Goal: Task Accomplishment & Management: Use online tool/utility

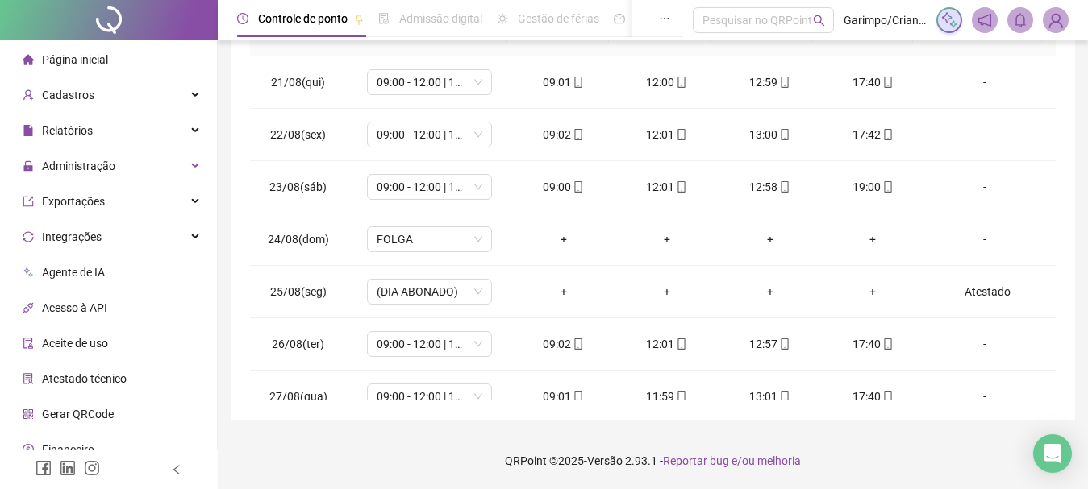
scroll to position [1123, 0]
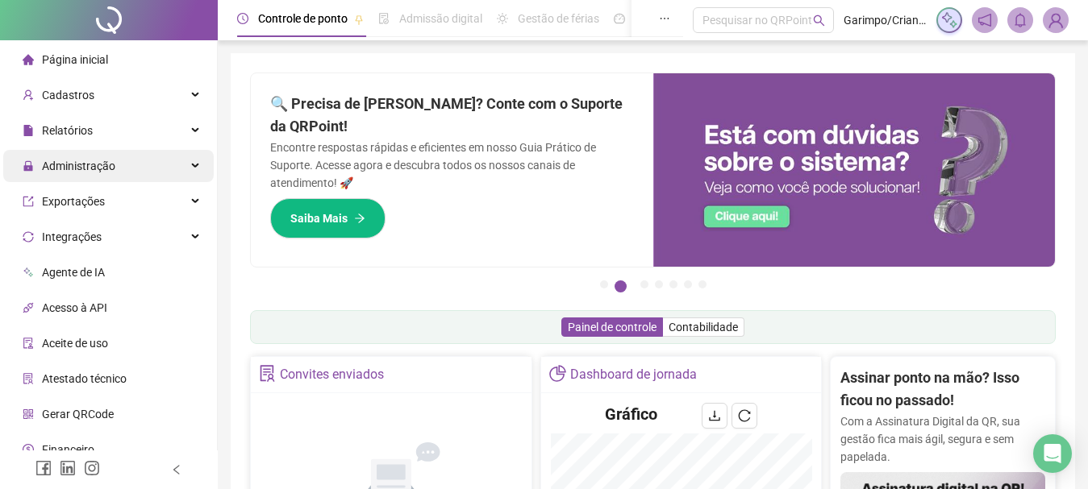
click at [73, 165] on span "Administração" at bounding box center [78, 166] width 73 height 13
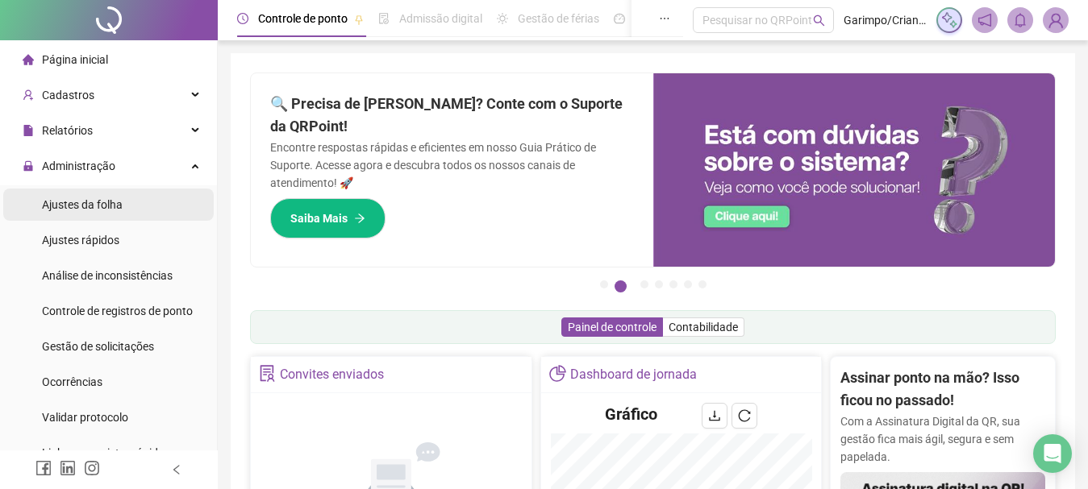
click at [101, 208] on span "Ajustes da folha" at bounding box center [82, 204] width 81 height 13
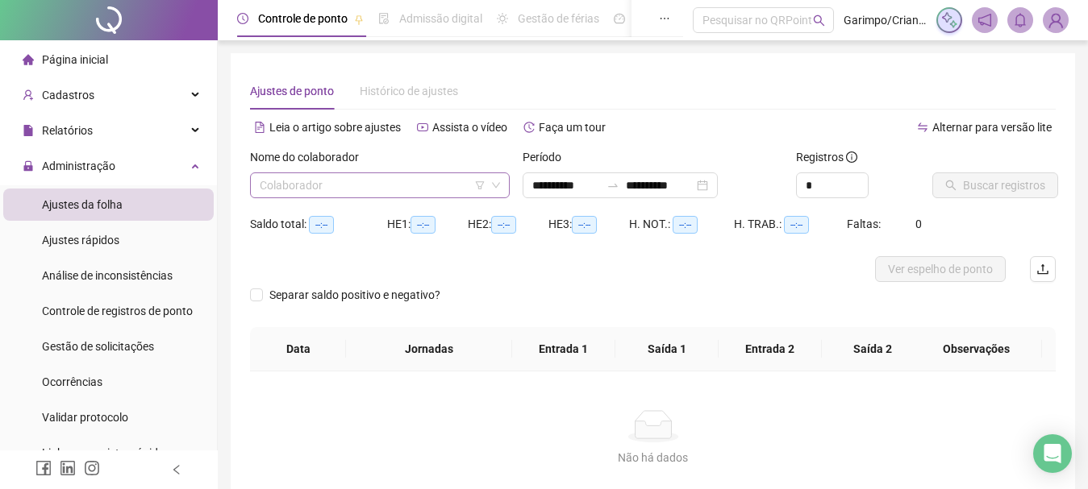
type input "**********"
click at [333, 189] on input "search" at bounding box center [373, 185] width 226 height 24
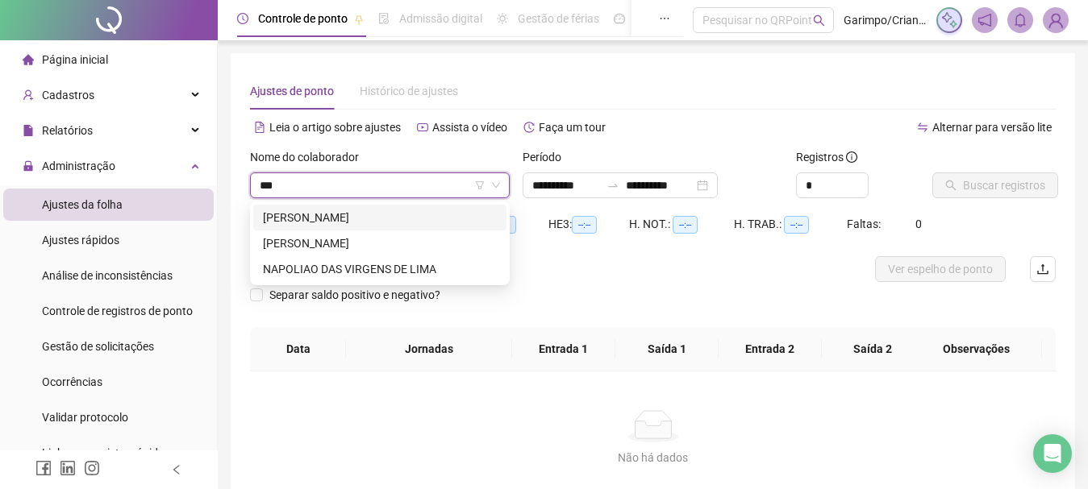
type input "****"
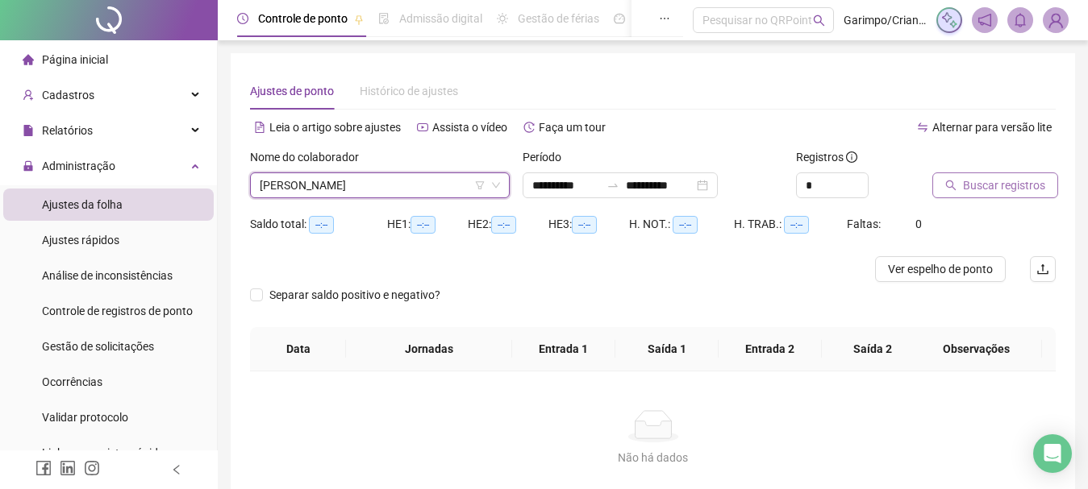
click at [1038, 186] on span "Buscar registros" at bounding box center [1004, 186] width 82 height 18
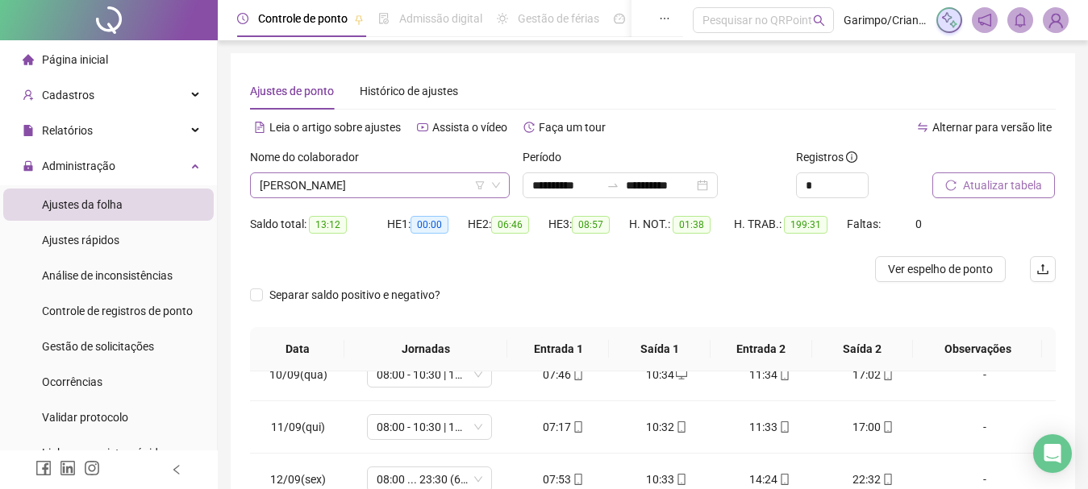
click at [391, 181] on span "[PERSON_NAME]" at bounding box center [380, 185] width 240 height 24
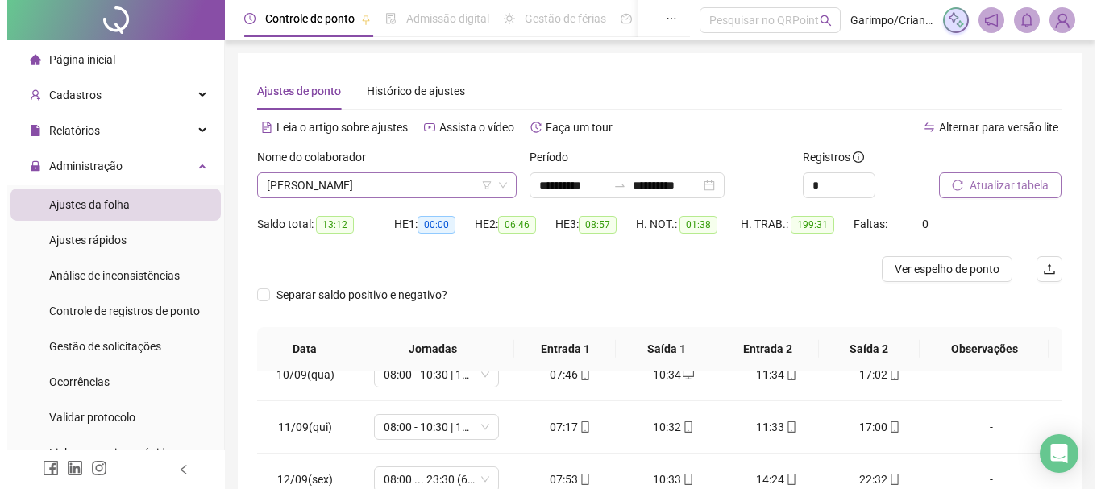
scroll to position [206, 0]
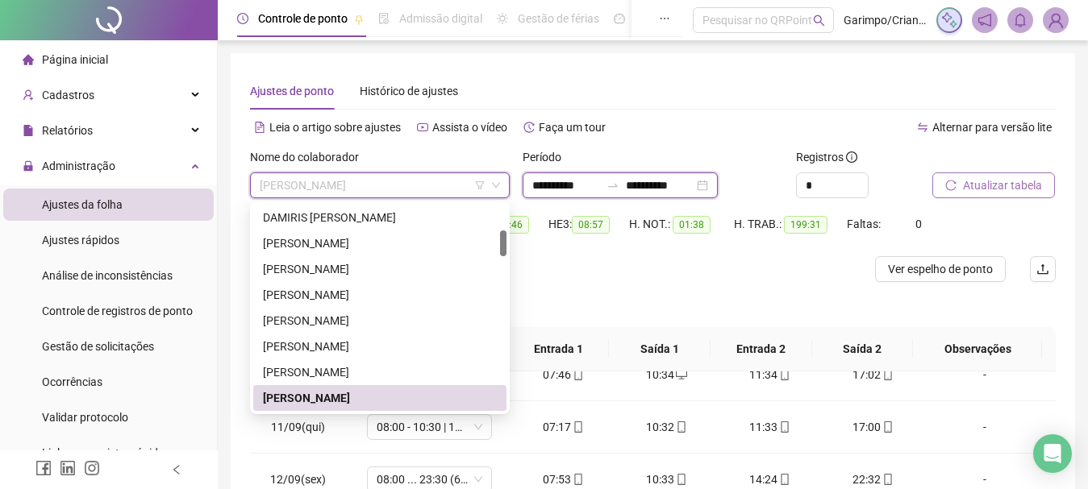
click at [680, 186] on input "**********" at bounding box center [660, 186] width 68 height 18
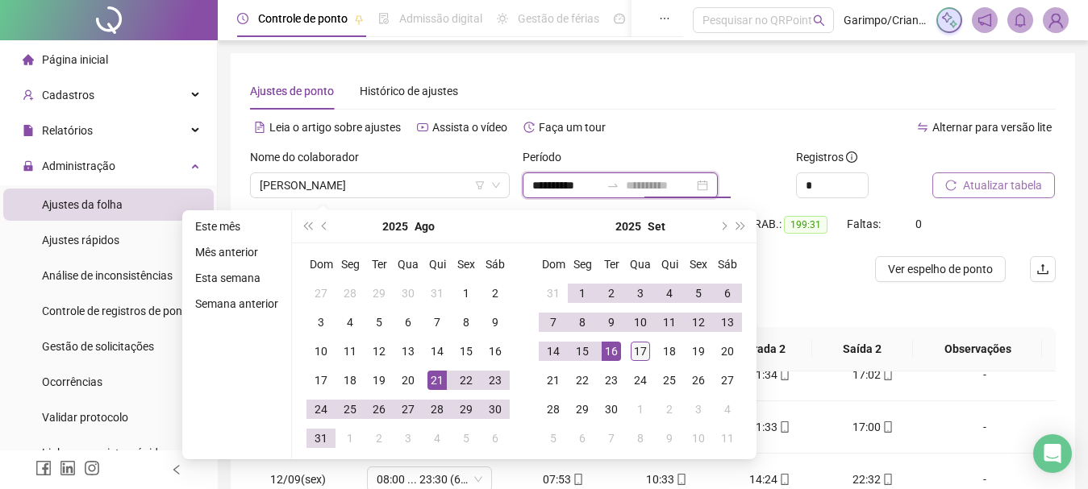
type input "**********"
click at [628, 360] on td "17" at bounding box center [640, 351] width 29 height 29
type input "**********"
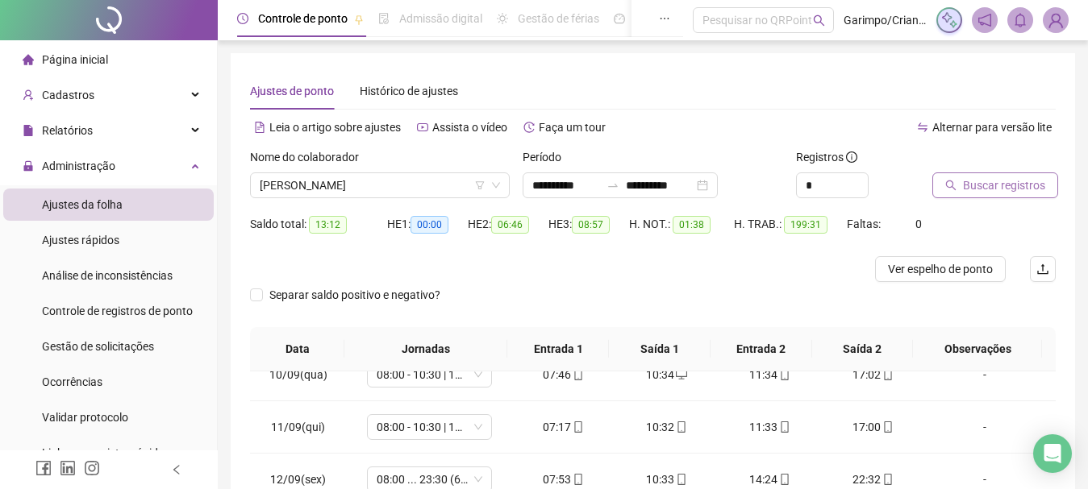
click at [978, 189] on span "Buscar registros" at bounding box center [1004, 186] width 82 height 18
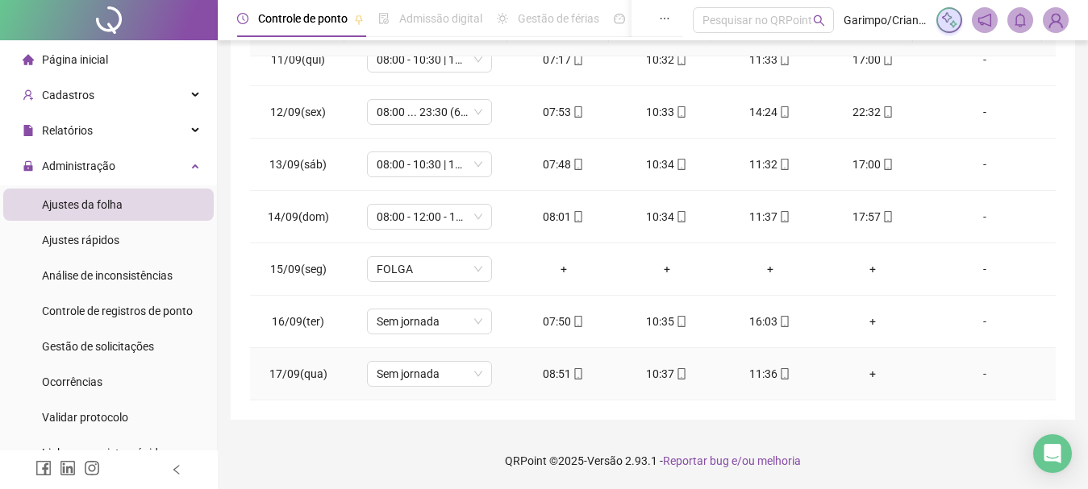
click at [572, 375] on icon "mobile" at bounding box center [577, 373] width 11 height 11
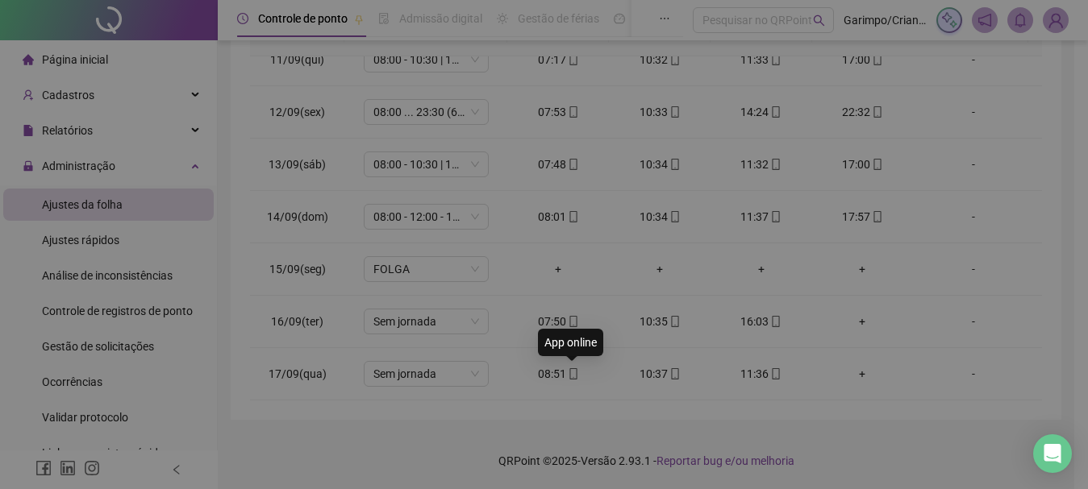
type input "**********"
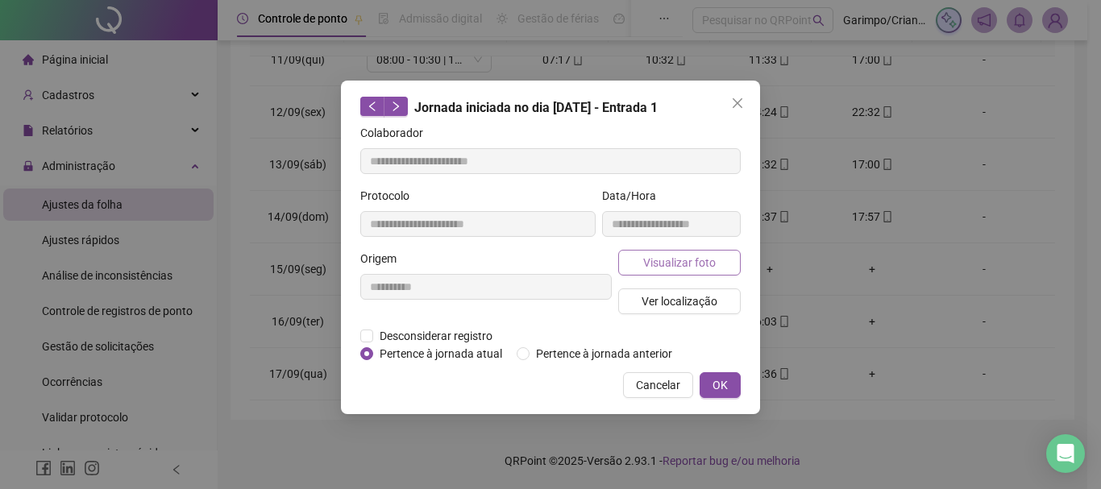
click at [693, 268] on span "Visualizar foto" at bounding box center [679, 263] width 73 height 18
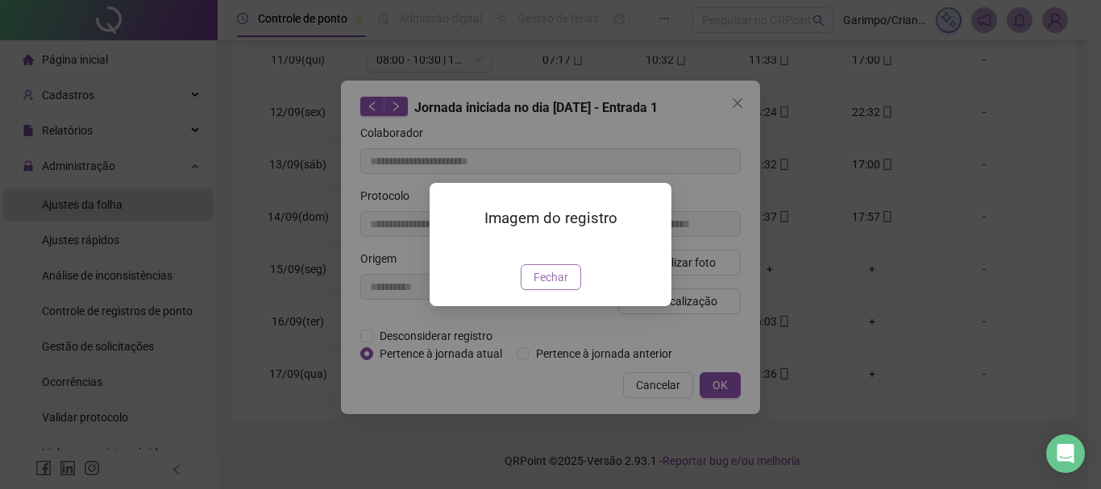
click at [560, 286] on span "Fechar" at bounding box center [551, 277] width 35 height 18
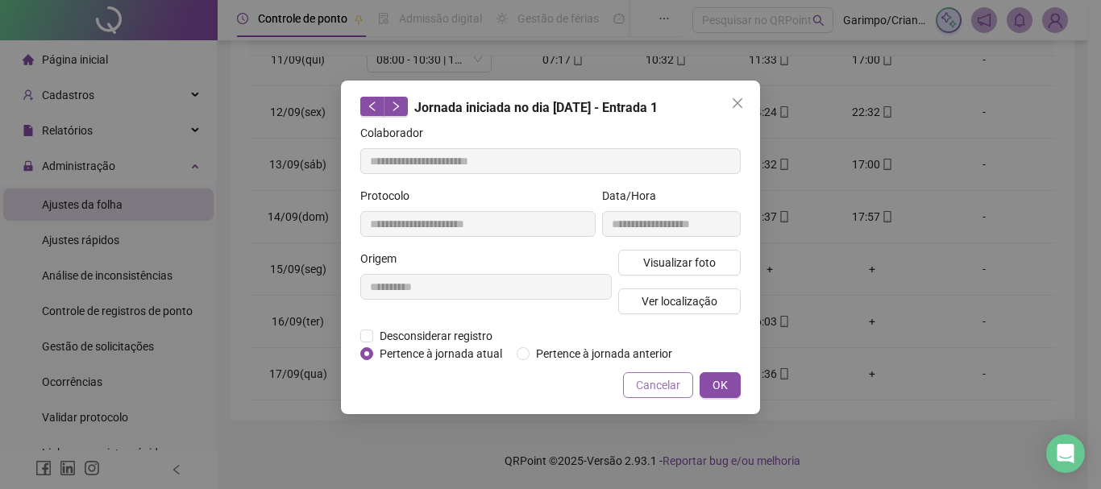
click at [667, 390] on span "Cancelar" at bounding box center [658, 385] width 44 height 18
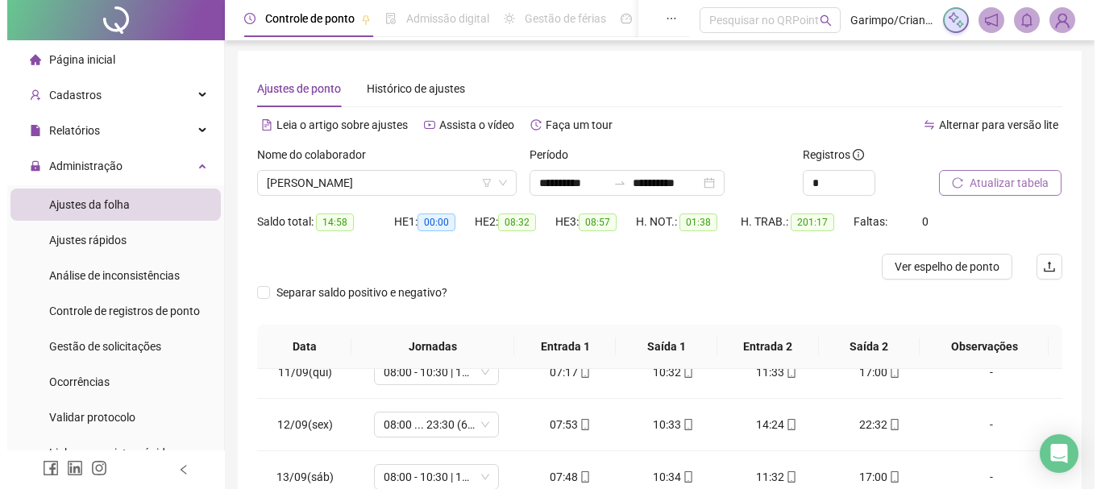
scroll to position [0, 0]
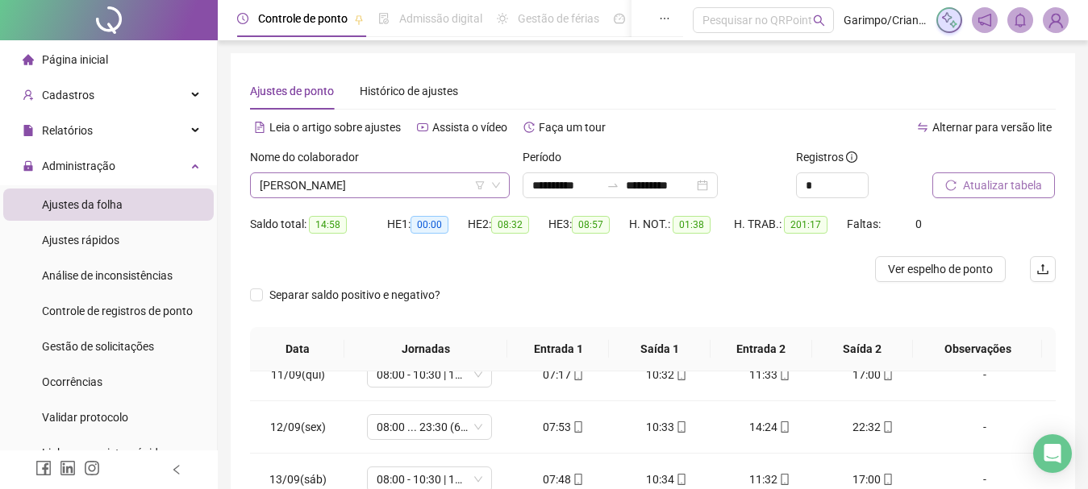
click at [339, 182] on span "[PERSON_NAME]" at bounding box center [380, 185] width 240 height 24
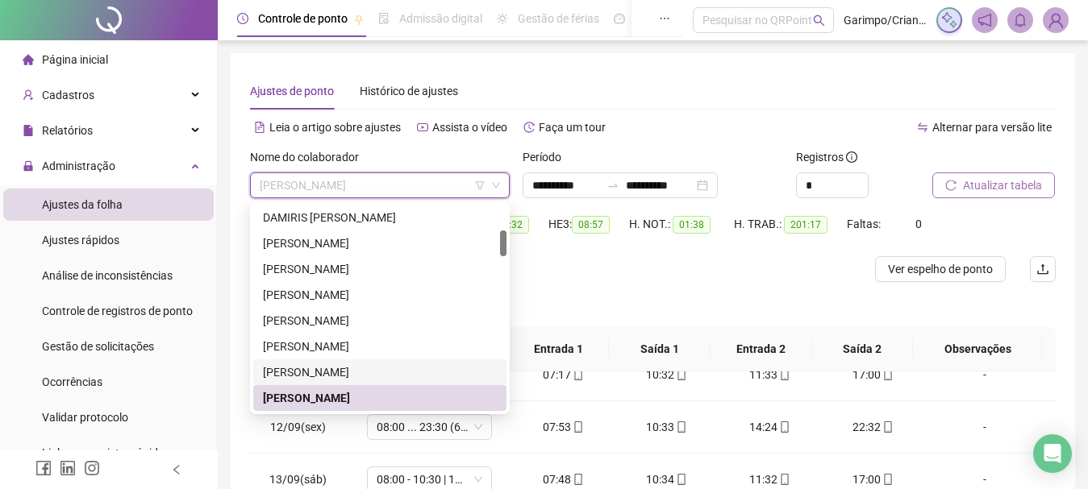
click at [338, 368] on div "[PERSON_NAME]" at bounding box center [380, 373] width 234 height 18
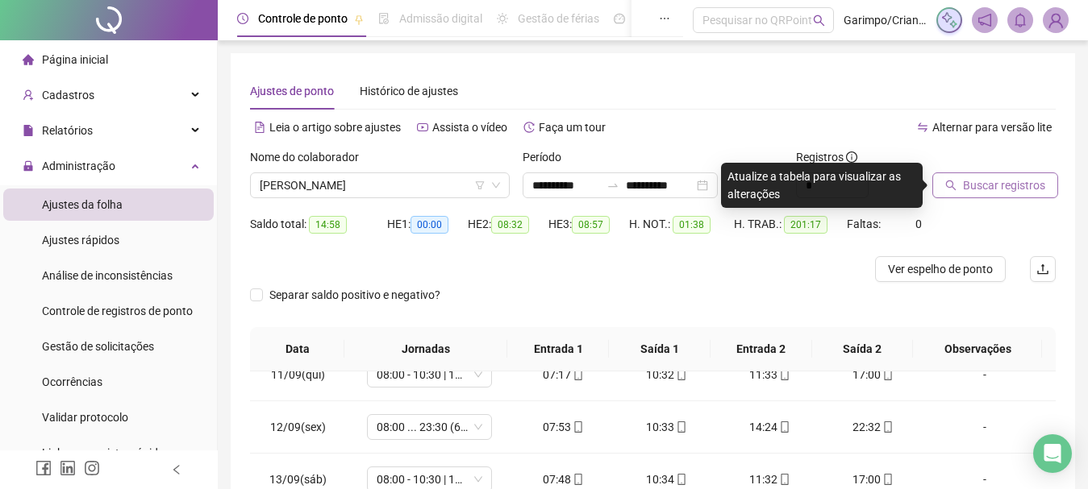
click at [984, 194] on button "Buscar registros" at bounding box center [995, 186] width 126 height 26
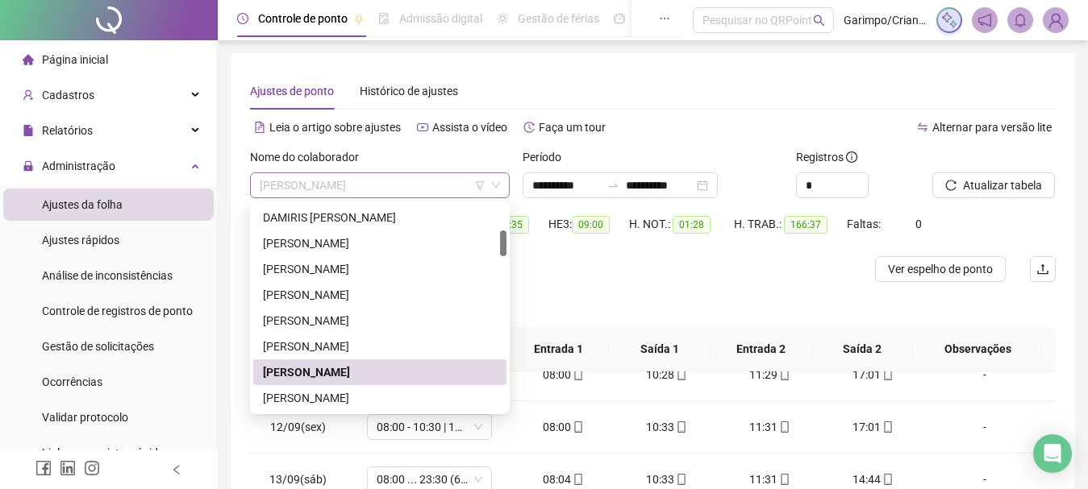
click at [293, 190] on span "[PERSON_NAME]" at bounding box center [380, 185] width 240 height 24
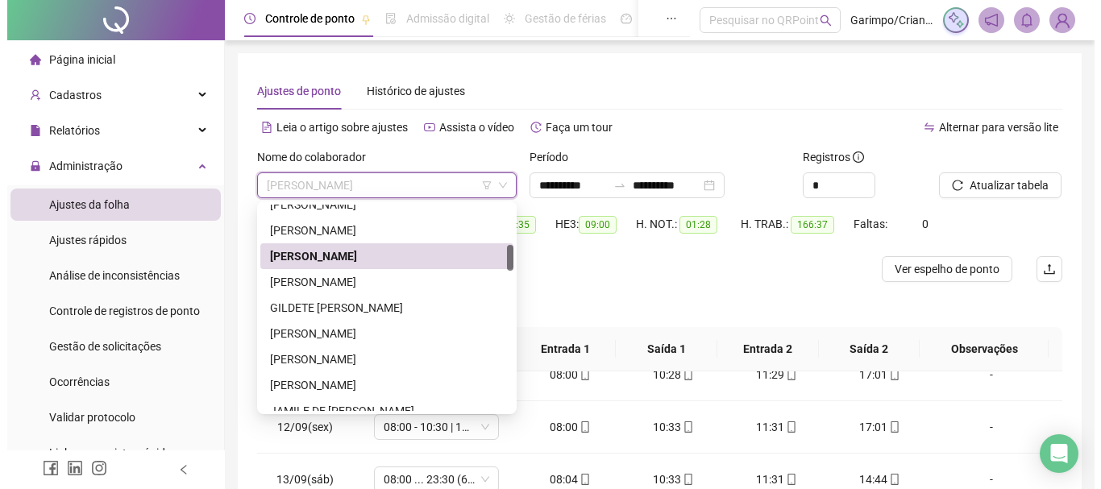
scroll to position [484, 0]
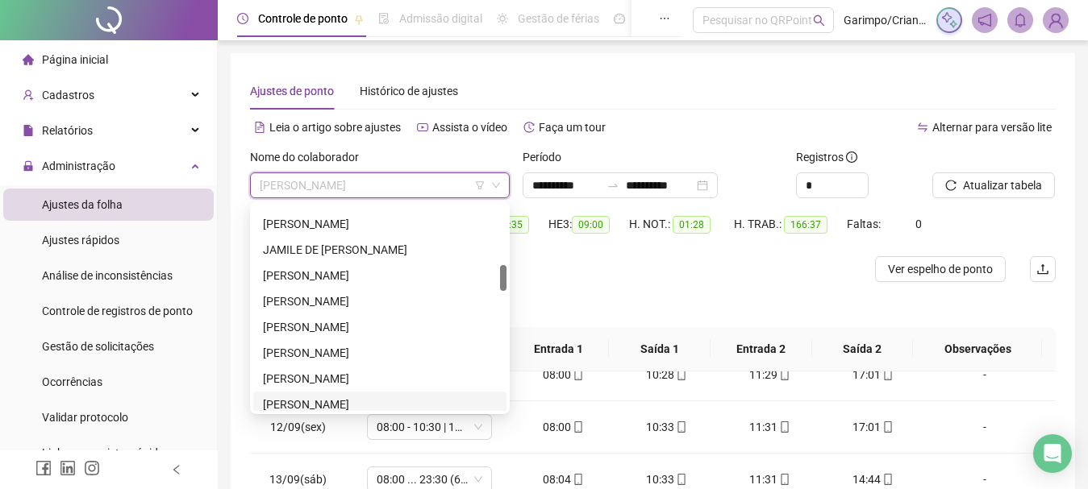
click at [341, 400] on div "[PERSON_NAME]" at bounding box center [380, 405] width 234 height 18
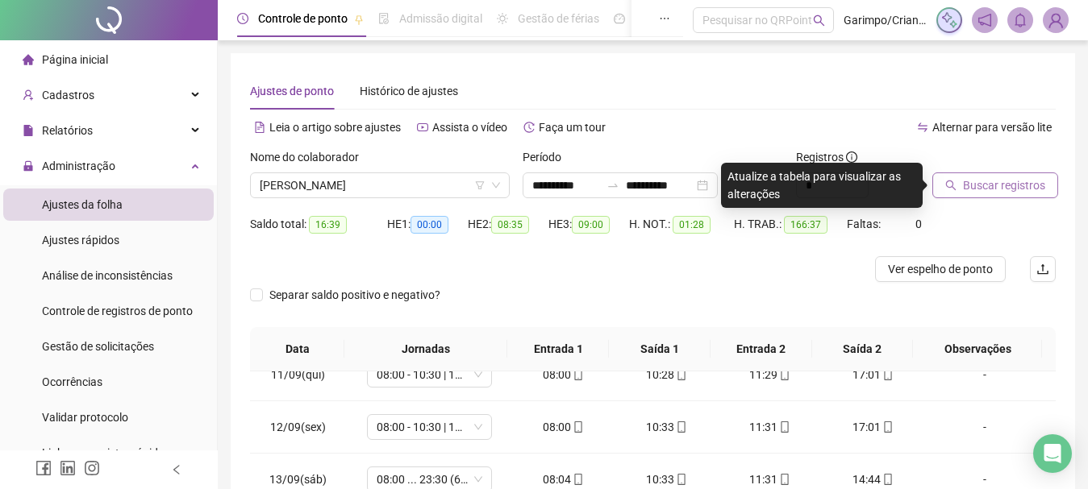
click at [990, 185] on span "Buscar registros" at bounding box center [1004, 186] width 82 height 18
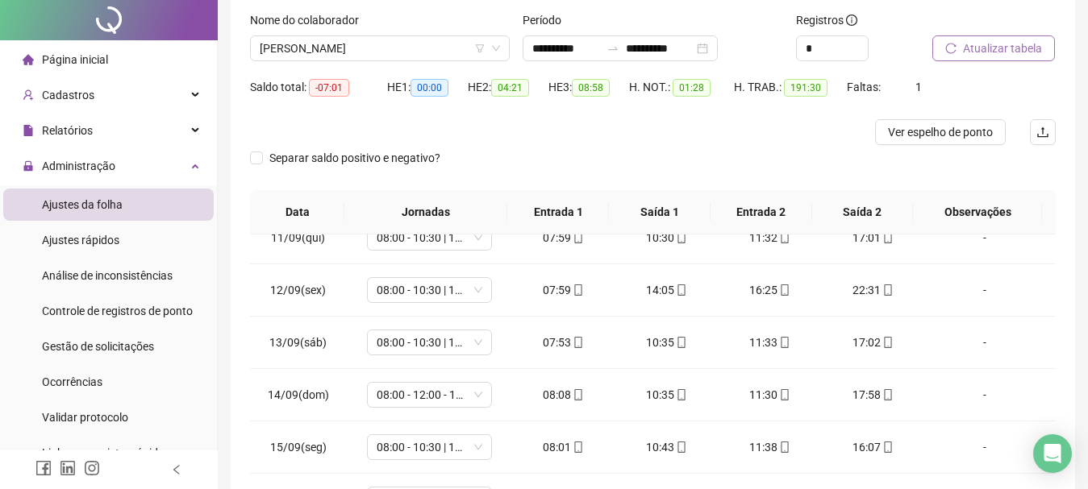
scroll to position [0, 0]
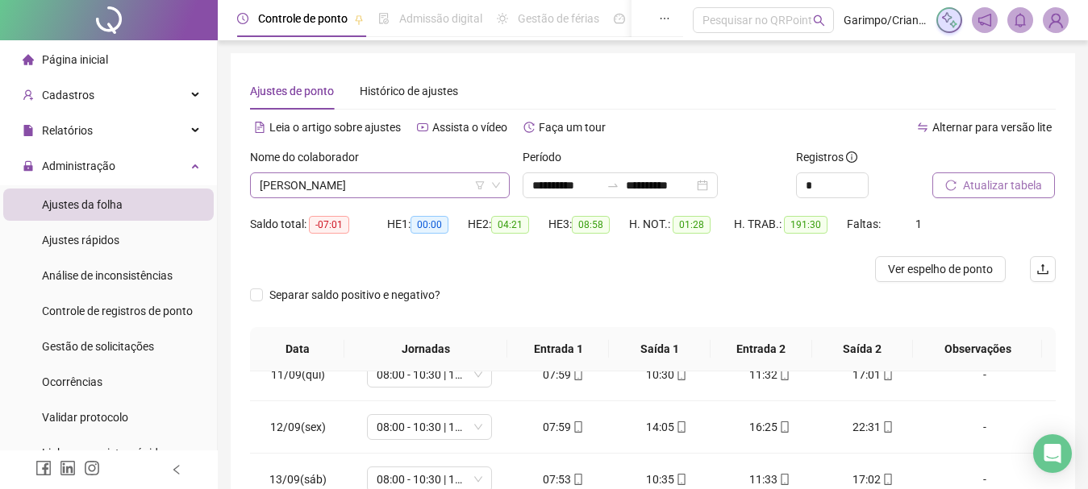
click at [381, 181] on span "[PERSON_NAME]" at bounding box center [380, 185] width 240 height 24
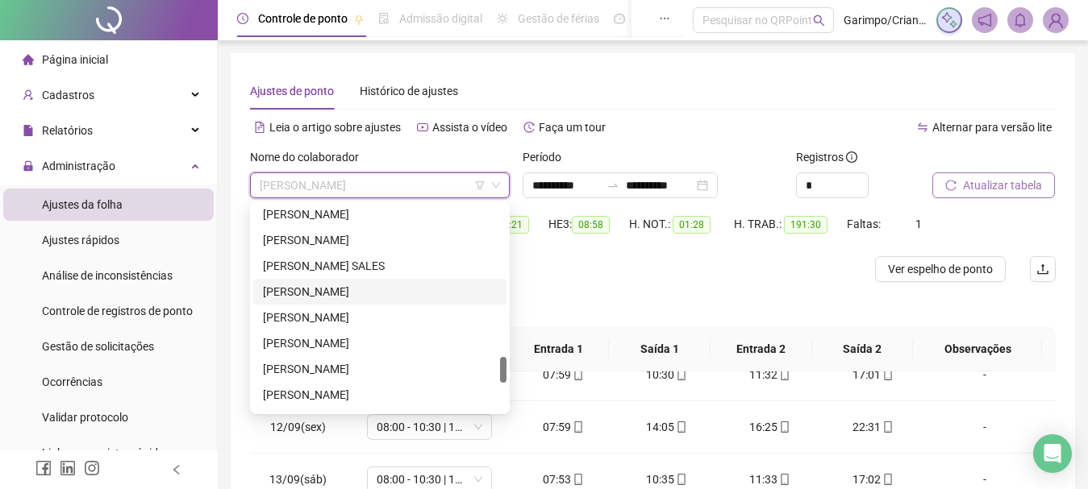
scroll to position [1135, 0]
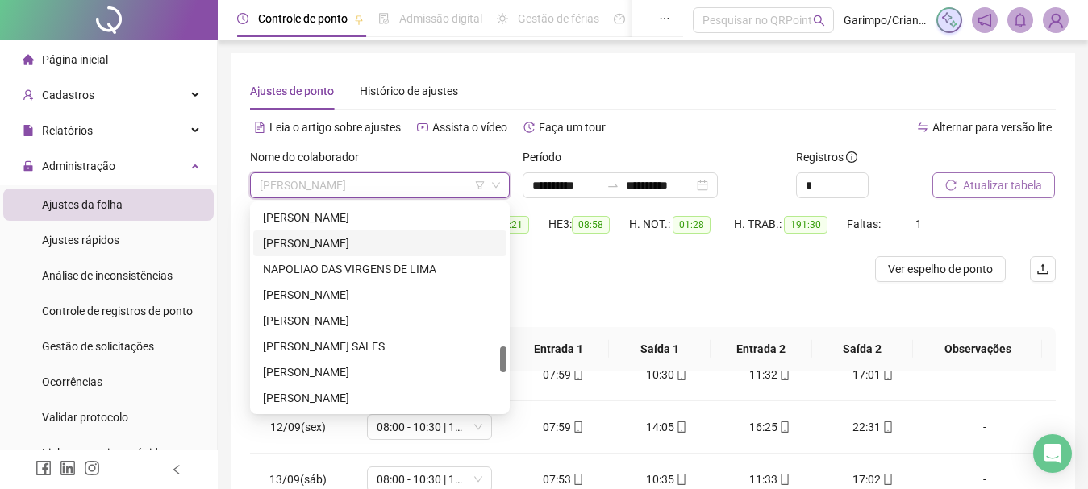
click at [360, 240] on div "[PERSON_NAME]" at bounding box center [380, 244] width 234 height 18
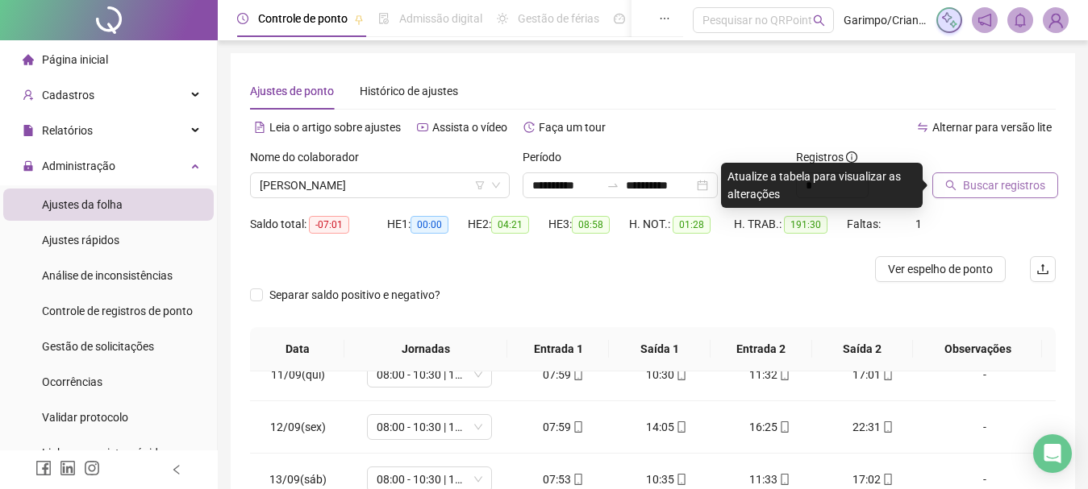
click at [1032, 188] on span "Buscar registros" at bounding box center [1004, 186] width 82 height 18
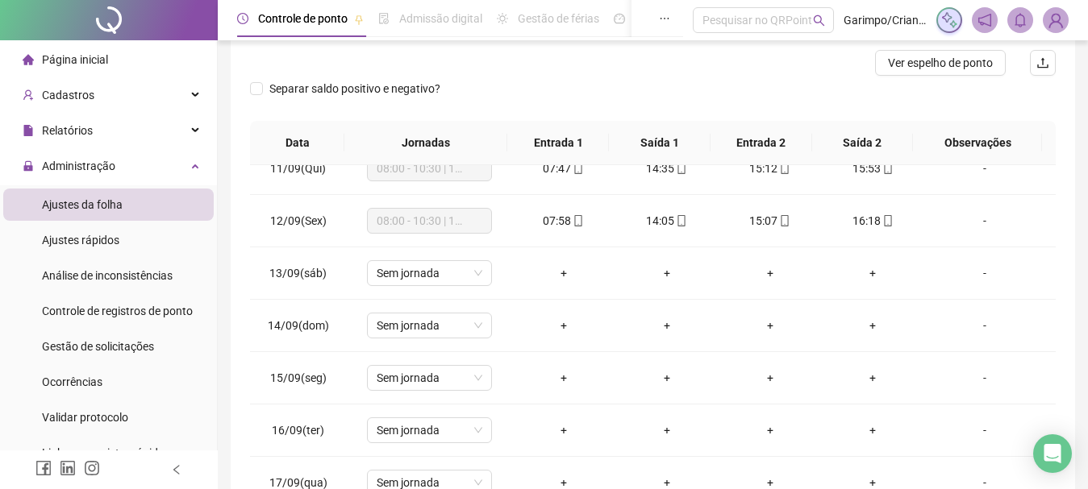
scroll to position [0, 0]
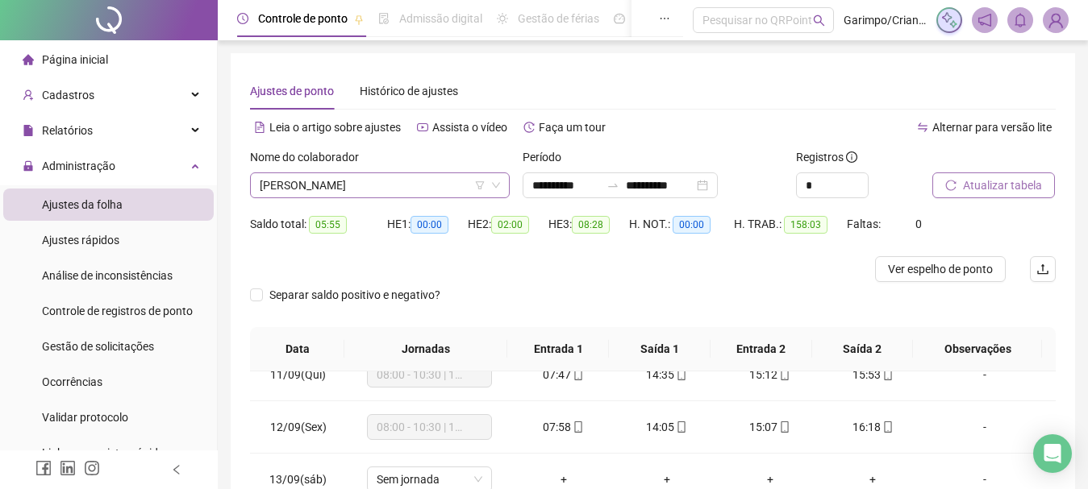
click at [321, 184] on span "[PERSON_NAME]" at bounding box center [380, 185] width 240 height 24
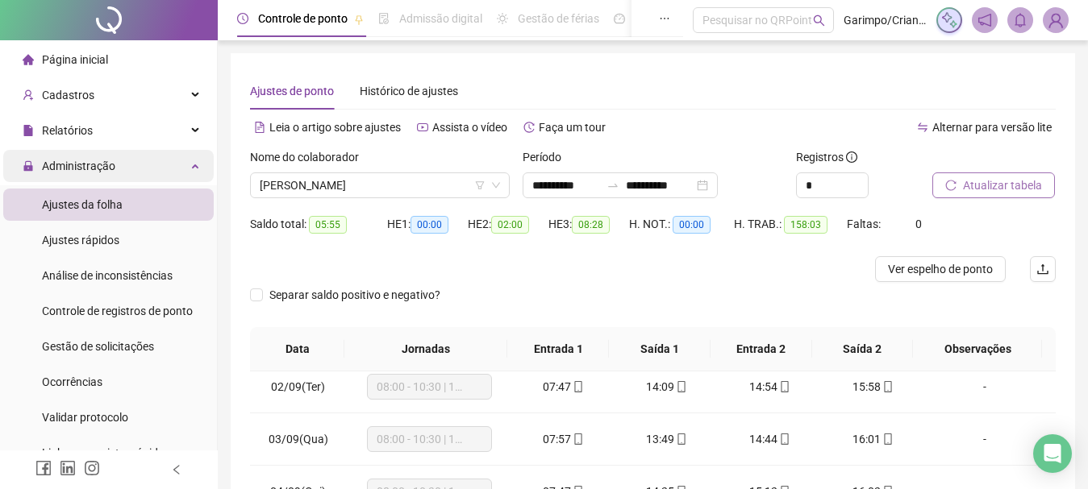
click at [109, 163] on span "Administração" at bounding box center [78, 166] width 73 height 13
